Goal: Obtain resource: Download file/media

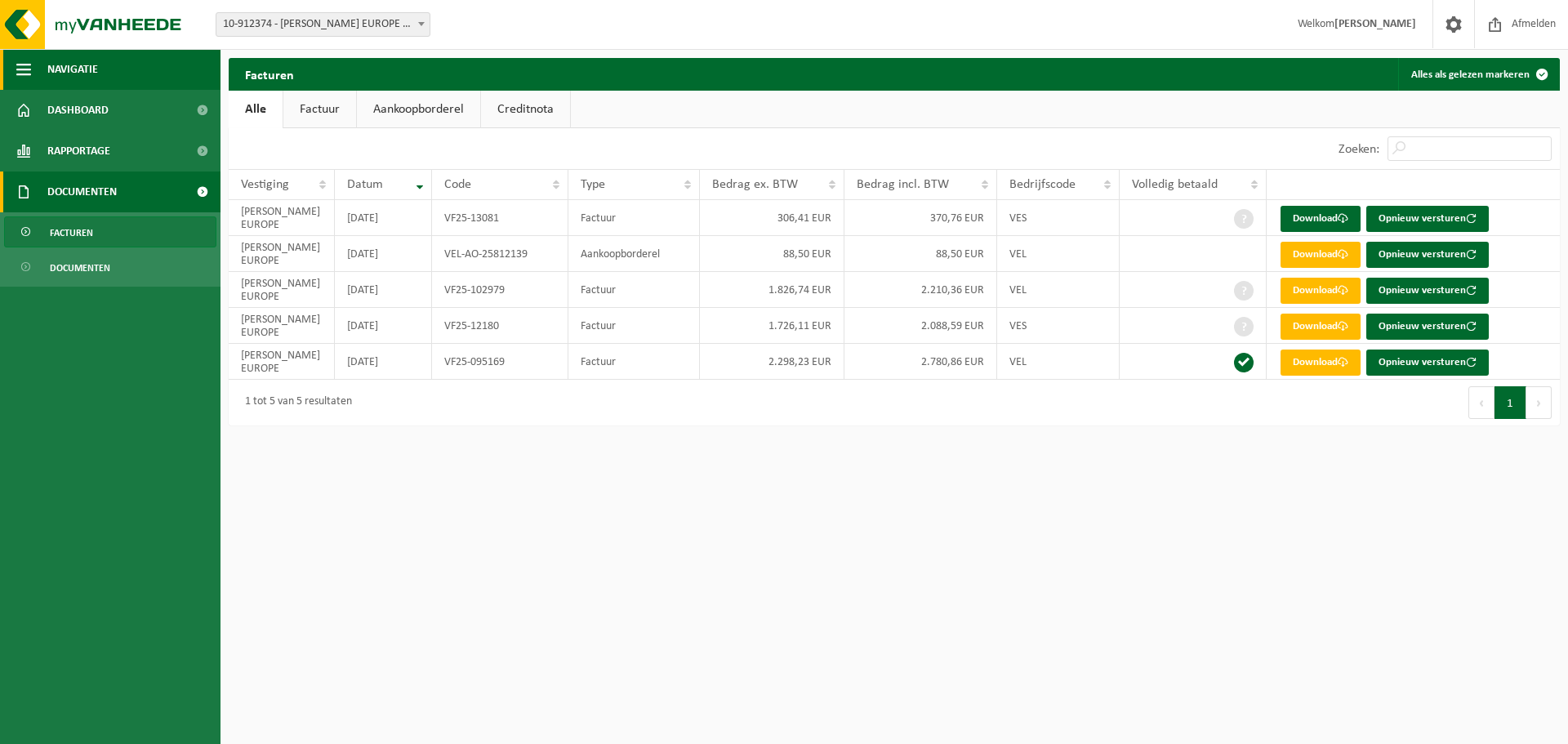
click at [70, 73] on span "Navigatie" at bounding box center [73, 70] width 51 height 41
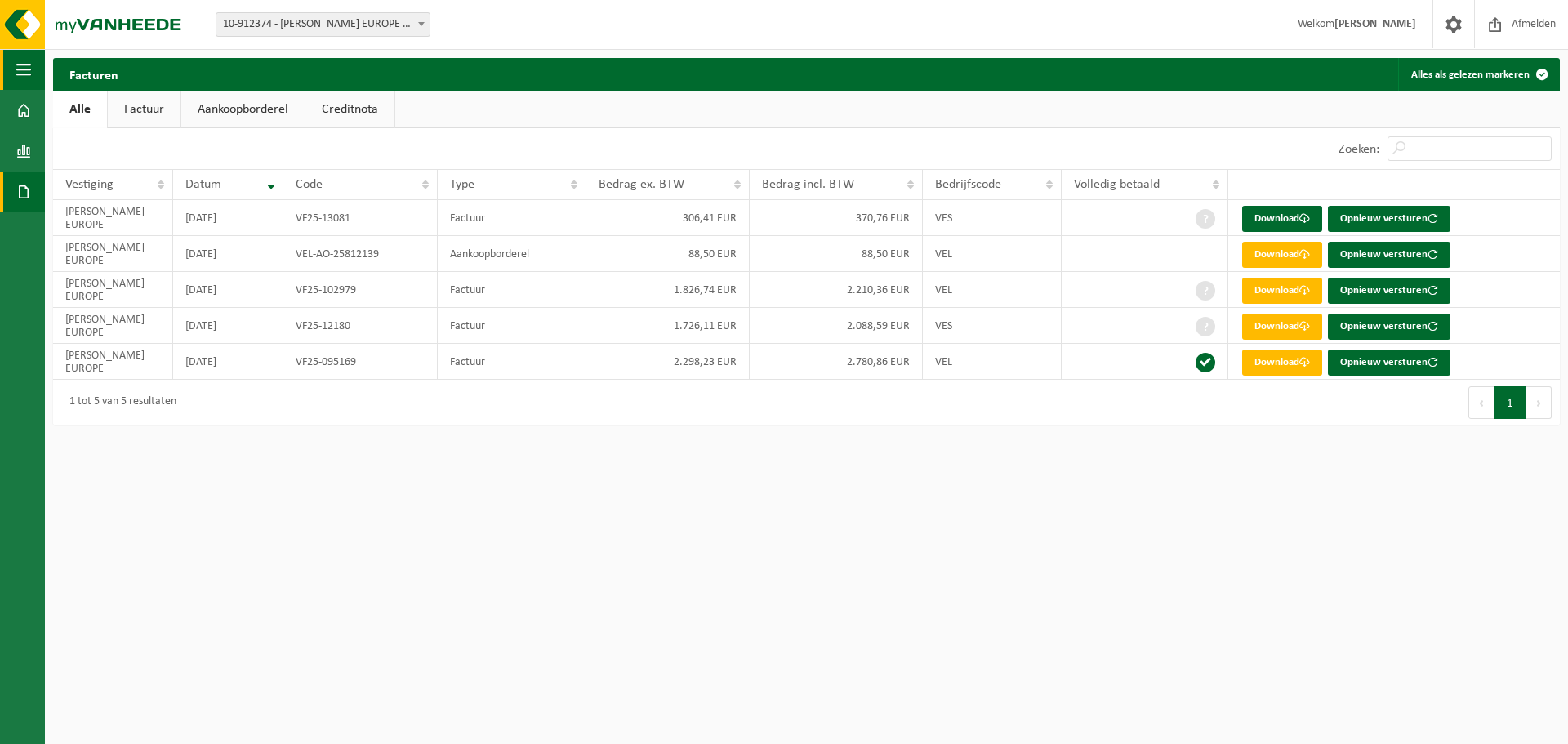
click at [36, 66] on button "Navigatie" at bounding box center [22, 70] width 45 height 41
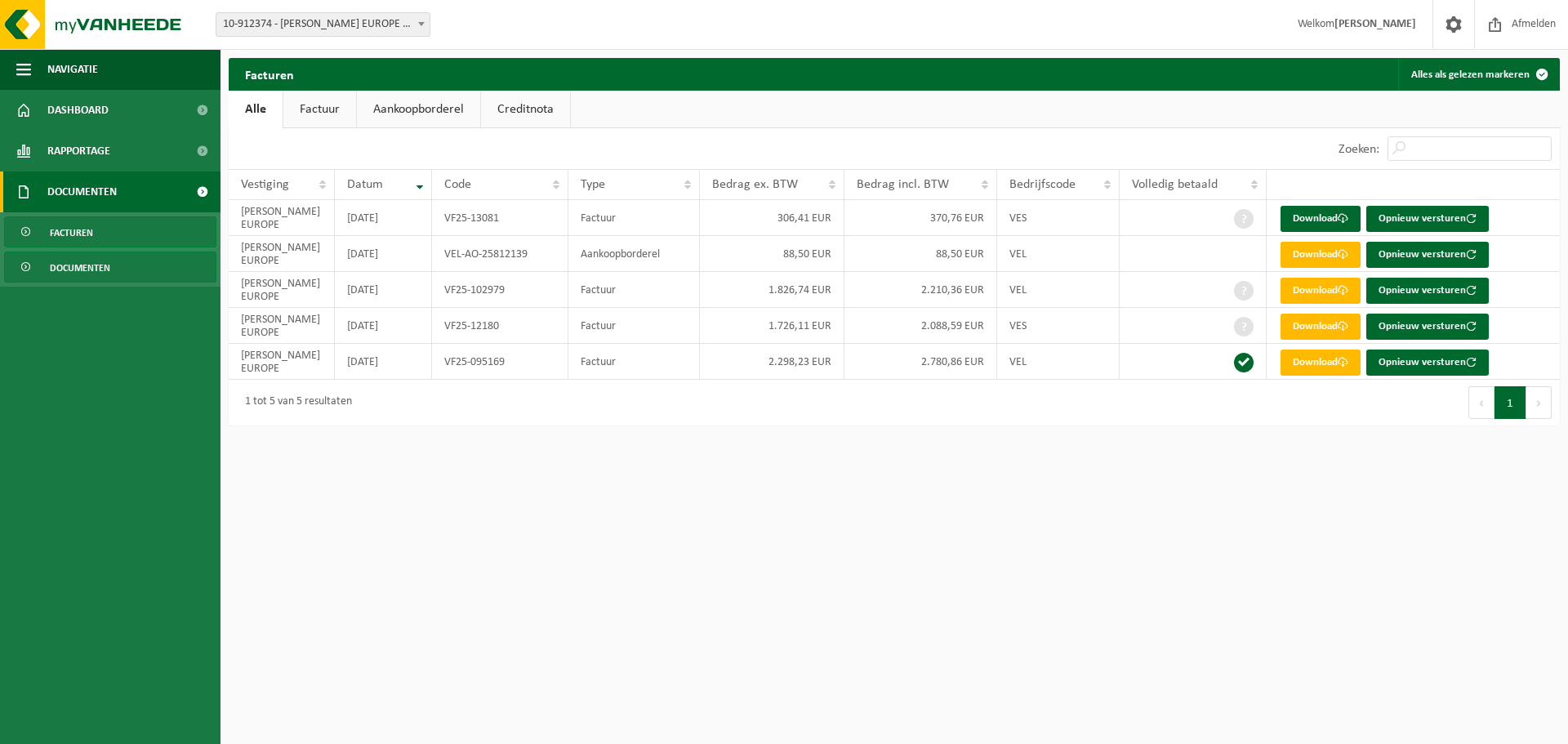
click at [93, 272] on span "Documenten" at bounding box center [80, 268] width 61 height 31
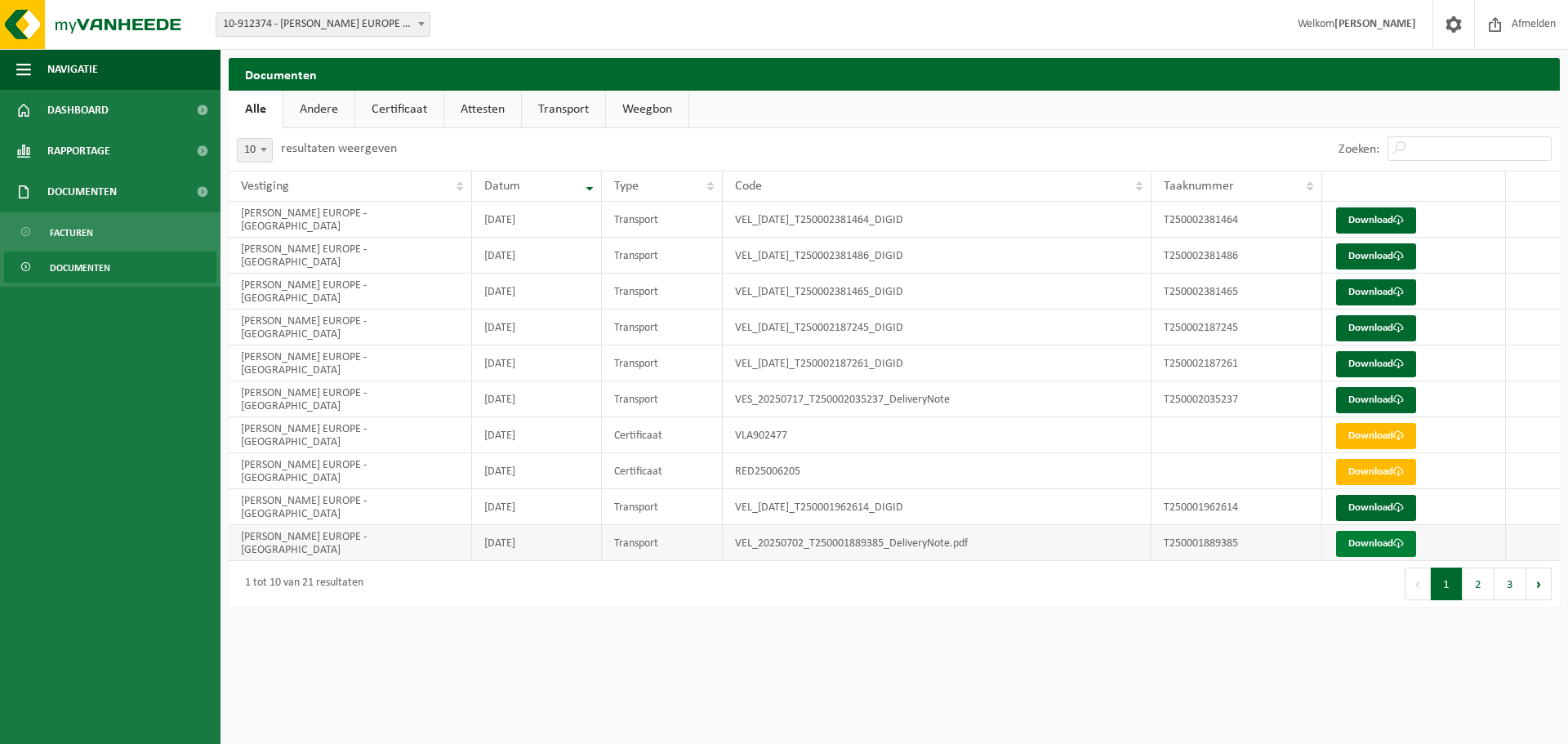
click at [1384, 547] on link "Download" at bounding box center [1376, 544] width 80 height 26
click at [1369, 401] on link "Download" at bounding box center [1376, 400] width 80 height 26
click at [855, 626] on html "Vestiging: 10-912374 - [PERSON_NAME] EUROPE - HERENTALS 10-912374 - [PERSON_NAM…" at bounding box center [784, 372] width 1568 height 744
click at [1473, 583] on button "2" at bounding box center [1479, 583] width 32 height 33
